Goal: Transaction & Acquisition: Purchase product/service

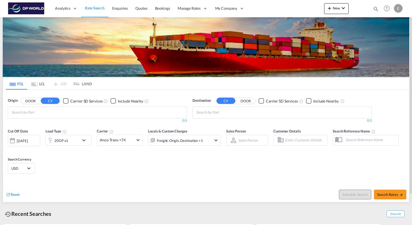
click at [85, 140] on md-icon "icon-chevron-down" at bounding box center [85, 140] width 9 height 6
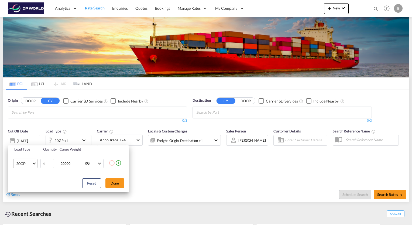
click at [35, 165] on md-select-value "20GP" at bounding box center [27, 163] width 22 height 9
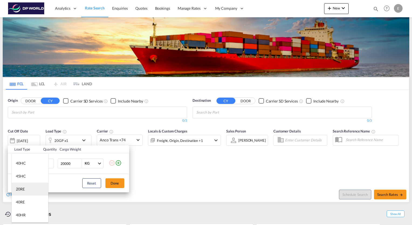
scroll to position [54, 0]
click at [25, 184] on div "40HR" at bounding box center [21, 183] width 10 height 5
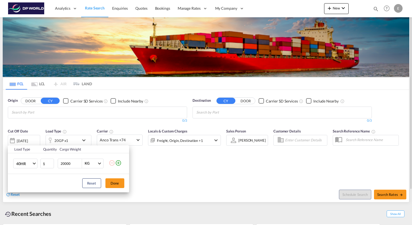
click at [112, 183] on button "Done" at bounding box center [115, 183] width 19 height 10
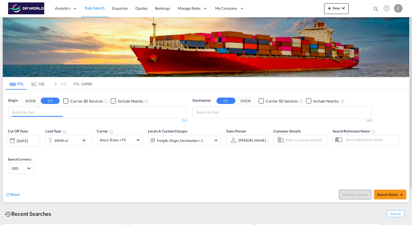
click at [62, 111] on input "Chips input." at bounding box center [37, 112] width 51 height 9
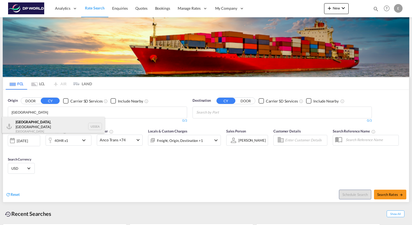
type input "[GEOGRAPHIC_DATA]"
click at [29, 122] on div "[GEOGRAPHIC_DATA] , [GEOGRAPHIC_DATA] [GEOGRAPHIC_DATA] USSEA" at bounding box center [53, 126] width 103 height 19
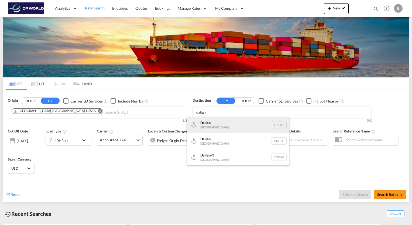
type input "dalian"
click at [210, 125] on div "Dalian [GEOGRAPHIC_DATA] [GEOGRAPHIC_DATA]" at bounding box center [238, 125] width 103 height 16
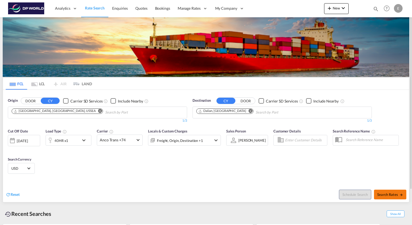
click at [390, 195] on span "Search Rates" at bounding box center [391, 194] width 26 height 4
type input "USSEA to CNDAL / [DATE]"
